Goal: Task Accomplishment & Management: Use online tool/utility

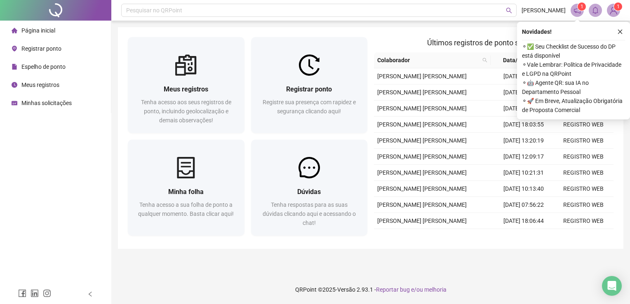
click at [51, 65] on span "Espelho de ponto" at bounding box center [43, 66] width 44 height 7
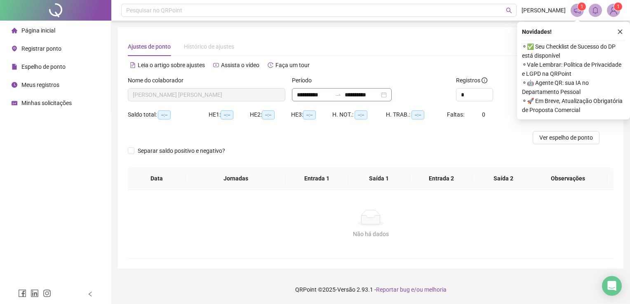
type input "**********"
click at [392, 96] on div "**********" at bounding box center [342, 94] width 100 height 13
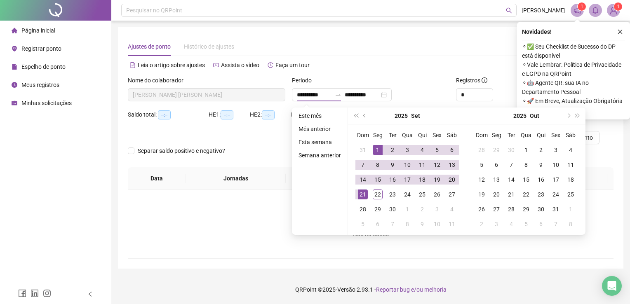
click at [437, 49] on div "Ajustes de ponto Histórico de ajustes" at bounding box center [371, 46] width 486 height 19
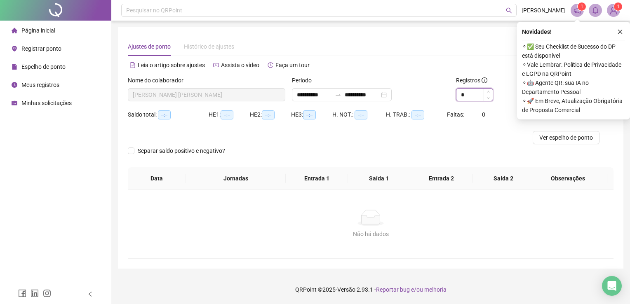
click at [470, 92] on input "*" at bounding box center [474, 95] width 36 height 12
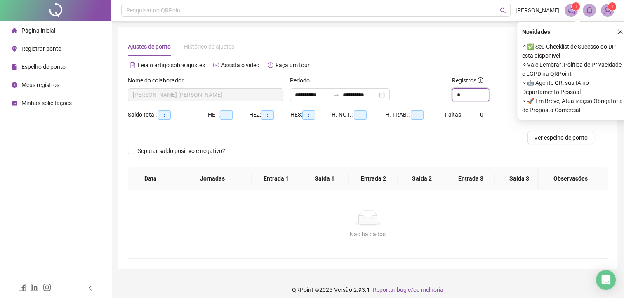
type input "*"
drag, startPoint x: 426, startPoint y: 40, endPoint x: 432, endPoint y: 40, distance: 6.2
click at [426, 40] on div "Ajustes de ponto Histórico de ajustes" at bounding box center [367, 46] width 479 height 19
click at [621, 29] on icon "close" at bounding box center [620, 32] width 6 height 6
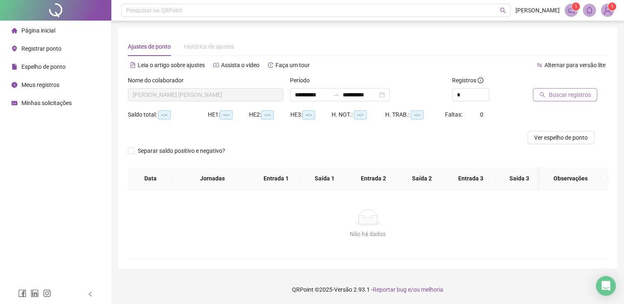
click at [562, 94] on span "Buscar registros" at bounding box center [569, 94] width 42 height 9
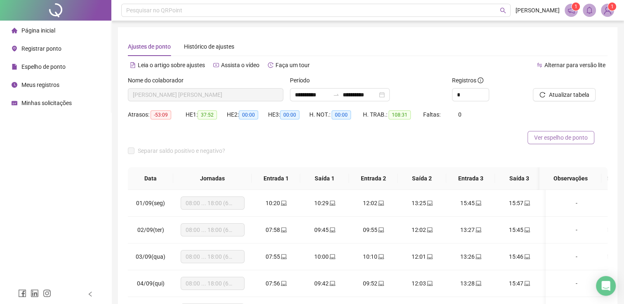
click at [546, 137] on span "Ver espelho de ponto" at bounding box center [561, 137] width 54 height 9
